Goal: Information Seeking & Learning: Learn about a topic

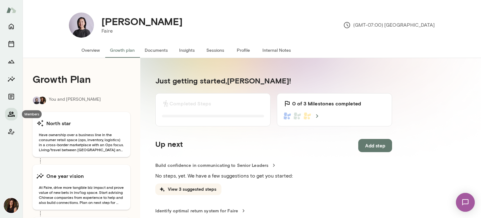
drag, startPoint x: 0, startPoint y: 0, endPoint x: 14, endPoint y: 112, distance: 113.3
click at [14, 112] on icon "Members" at bounding box center [12, 114] width 8 height 8
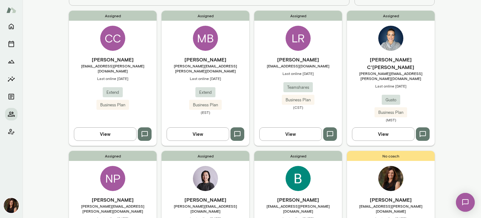
scroll to position [31, 0]
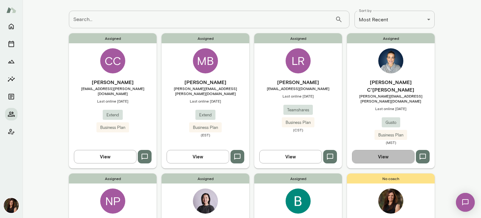
click at [361, 150] on button "View" at bounding box center [383, 156] width 63 height 13
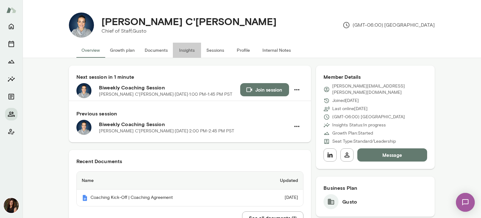
click at [191, 51] on button "Insights" at bounding box center [187, 50] width 28 height 15
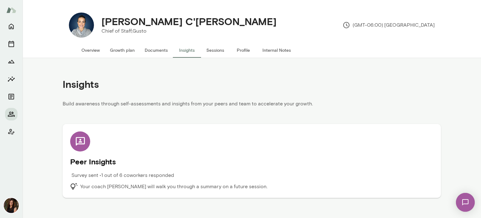
click at [114, 49] on button "Growth plan" at bounding box center [122, 50] width 35 height 15
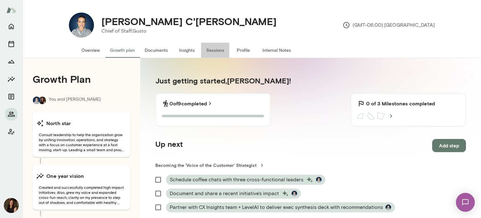
click at [215, 50] on button "Sessions" at bounding box center [215, 50] width 28 height 15
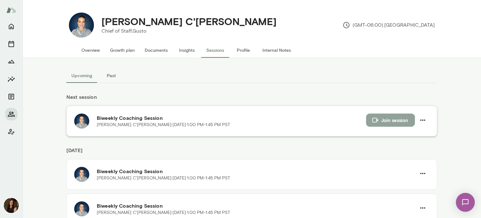
click at [384, 120] on button "Join session" at bounding box center [390, 119] width 49 height 13
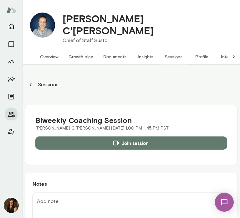
click at [88, 53] on button "Growth plan" at bounding box center [81, 56] width 35 height 15
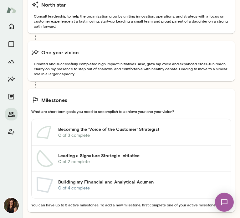
scroll to position [125, 0]
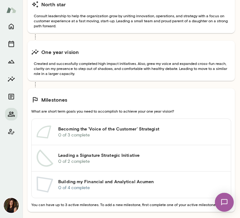
click at [156, 126] on h6 "Becoming the 'Voice of the Customer' Strategist" at bounding box center [142, 129] width 168 height 6
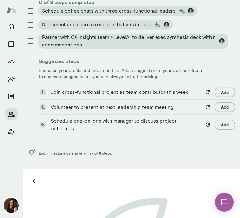
scroll to position [157, 0]
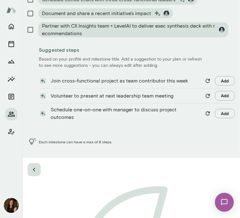
click at [35, 166] on icon "button" at bounding box center [34, 170] width 8 height 8
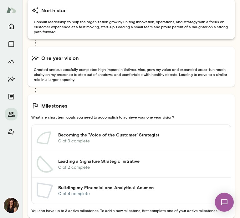
scroll to position [125, 0]
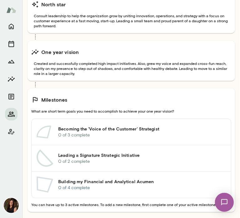
click at [81, 184] on p "0 of 4 complete" at bounding box center [142, 187] width 168 height 6
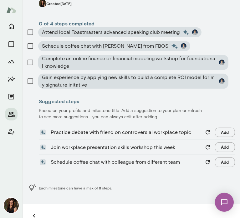
scroll to position [125, 0]
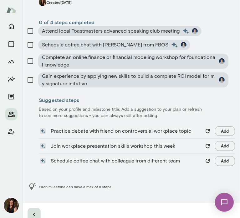
click at [32, 210] on icon "button" at bounding box center [34, 214] width 8 height 8
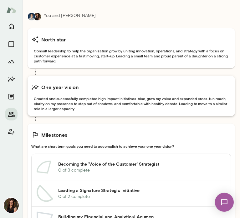
scroll to position [125, 0]
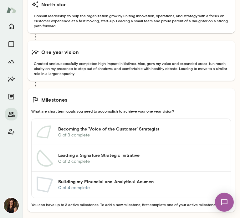
click at [94, 152] on h6 "Leading a Signature Strategic Initiative" at bounding box center [142, 155] width 168 height 6
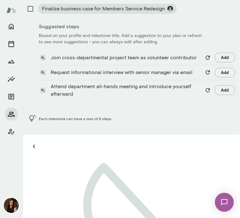
scroll to position [157, 0]
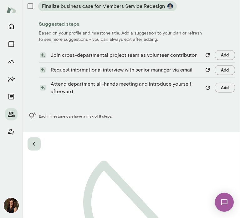
click at [36, 140] on icon "button" at bounding box center [34, 144] width 8 height 8
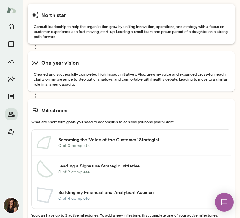
scroll to position [125, 0]
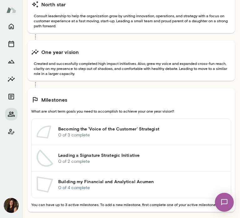
click at [167, 152] on h6 "Leading a Signature Strategic Initiative" at bounding box center [142, 155] width 168 height 6
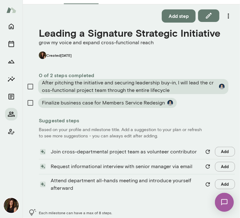
scroll to position [157, 0]
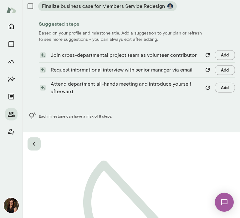
click at [37, 140] on icon "button" at bounding box center [34, 144] width 8 height 8
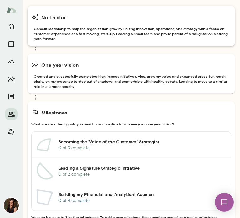
scroll to position [157, 0]
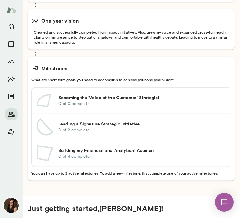
click at [174, 94] on h6 "Becoming the 'Voice of the Customer' Strategist" at bounding box center [142, 97] width 168 height 6
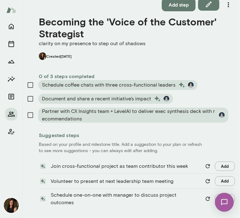
scroll to position [157, 0]
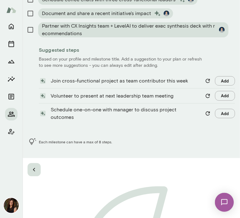
click at [30, 166] on icon "button" at bounding box center [34, 170] width 8 height 8
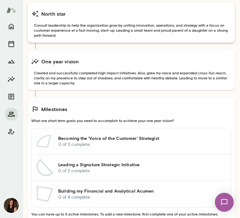
scroll to position [125, 0]
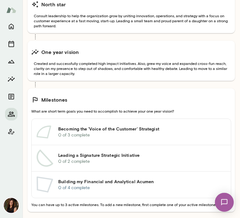
click at [180, 132] on link "Becoming the 'Voice of the Customer' Strategist 0 of 3 complete" at bounding box center [132, 132] width 200 height 26
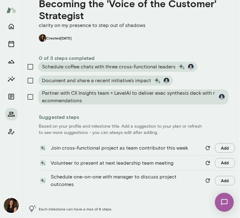
scroll to position [125, 0]
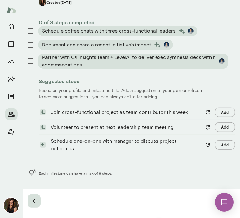
click at [36, 197] on icon "button" at bounding box center [34, 201] width 8 height 8
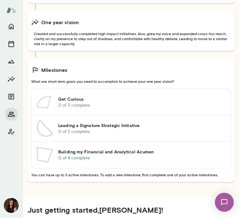
scroll to position [157, 0]
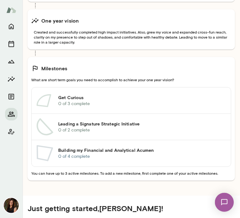
click at [120, 94] on h6 "Get Curious" at bounding box center [142, 97] width 168 height 6
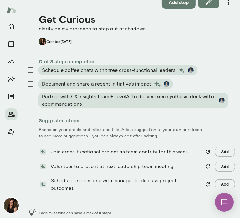
scroll to position [94, 0]
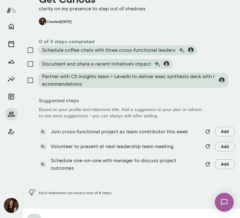
click at [38, 216] on icon "button" at bounding box center [34, 220] width 8 height 8
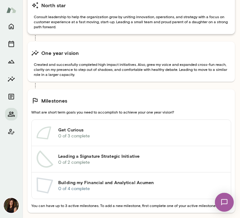
scroll to position [125, 0]
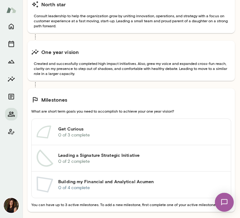
click at [149, 119] on link "Get Curious 0 of 3 complete" at bounding box center [132, 132] width 200 height 26
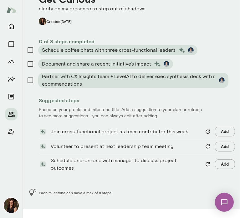
scroll to position [63, 0]
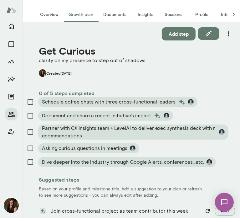
scroll to position [157, 0]
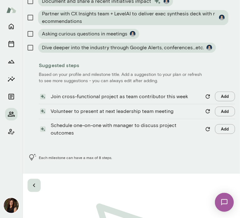
click at [35, 181] on icon "button" at bounding box center [34, 185] width 8 height 8
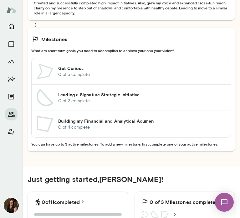
scroll to position [188, 0]
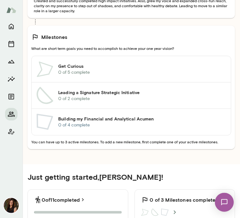
click at [156, 122] on p "0 of 4 complete" at bounding box center [142, 125] width 168 height 6
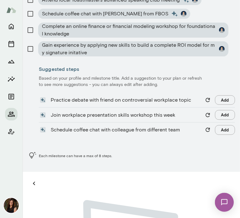
scroll to position [157, 0]
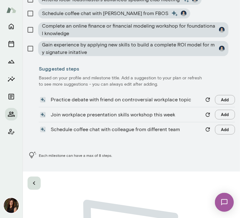
click at [36, 179] on icon "button" at bounding box center [34, 183] width 8 height 8
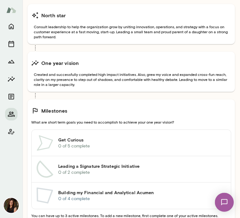
scroll to position [125, 0]
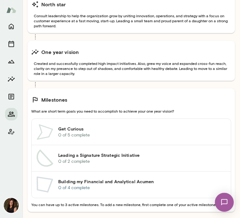
click at [142, 184] on p "0 of 4 complete" at bounding box center [142, 187] width 168 height 6
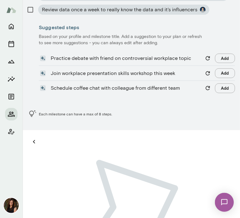
scroll to position [219, 0]
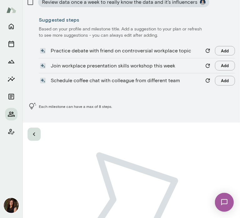
click at [36, 130] on icon "button" at bounding box center [34, 134] width 8 height 8
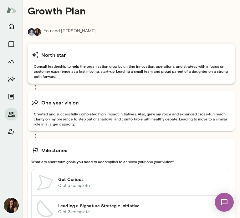
scroll to position [157, 0]
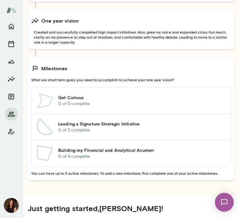
click at [117, 121] on h6 "Leading a Signature Strategic Initiative" at bounding box center [142, 124] width 168 height 6
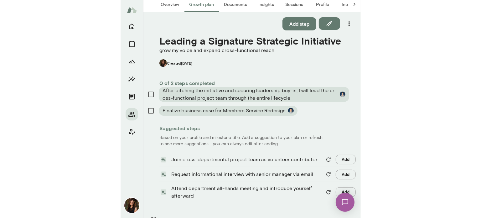
scroll to position [63, 0]
